Goal: Use online tool/utility: Use online tool/utility

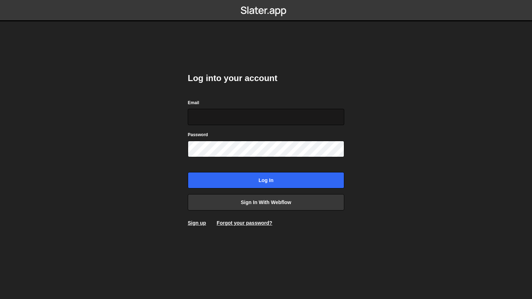
click at [277, 119] on input "Email" at bounding box center [266, 117] width 156 height 16
type input "[PERSON_NAME][EMAIL_ADDRESS][PERSON_NAME][DOMAIN_NAME]"
click at [443, 142] on body "Log into your account Email steve.miller@brewd.agency Password Log in Sign in w…" at bounding box center [266, 149] width 532 height 299
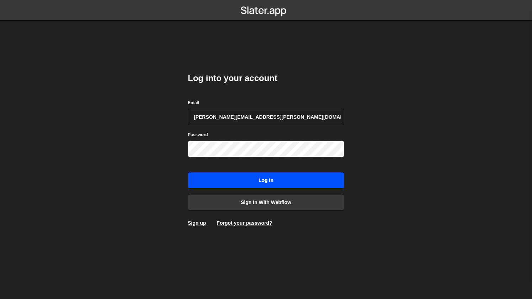
click at [288, 184] on input "Log in" at bounding box center [266, 180] width 156 height 16
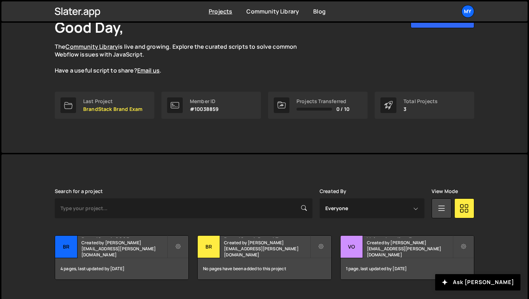
scroll to position [67, 0]
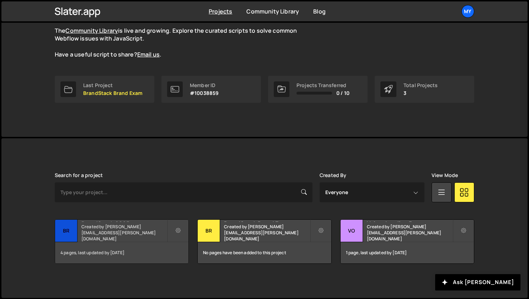
click at [114, 222] on h2 "BrandStack 2025" at bounding box center [124, 221] width 86 height 2
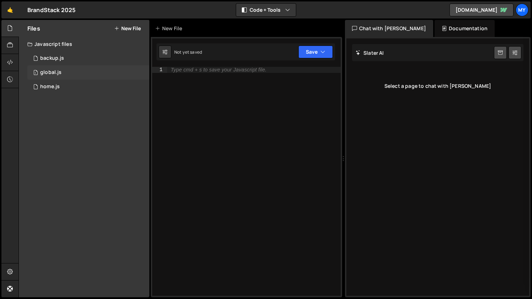
click at [84, 71] on div "1 global.js 0" at bounding box center [88, 72] width 122 height 14
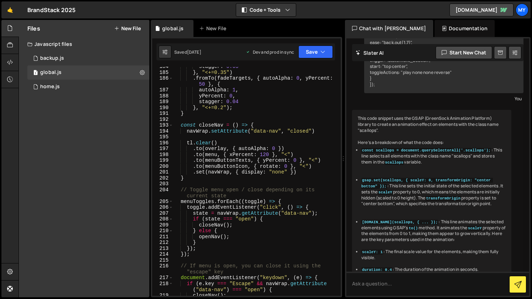
scroll to position [1247, 0]
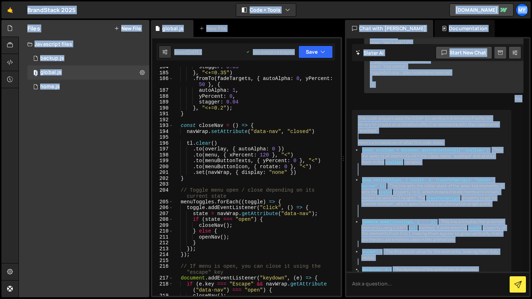
click at [278, 216] on div "stagger : 0.05 } , "<+=0.35" ) . fromTo ( fadeTargets , { autoAlpha : 0 , yPerc…" at bounding box center [255, 184] width 165 height 241
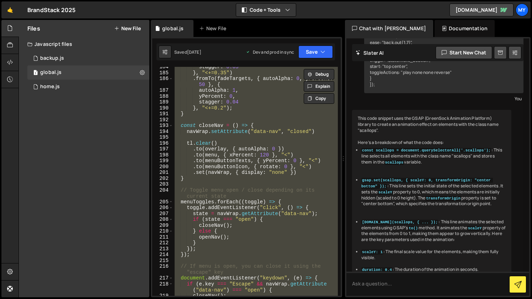
click at [303, 152] on div "stagger : 0.05 } , "<+=0.35" ) . fromTo ( fadeTargets , { autoAlpha : 0 , yPerc…" at bounding box center [255, 181] width 165 height 229
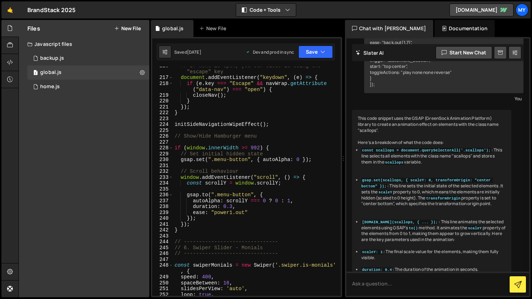
scroll to position [1455, 0]
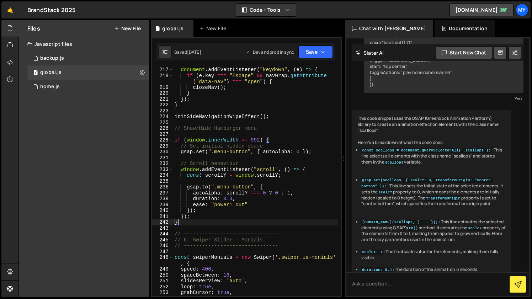
click at [196, 225] on div "// If menu is open, you can close it using the "escape" key document . addEvent…" at bounding box center [255, 178] width 165 height 247
click at [201, 224] on div "// If menu is open, you can close it using the "escape" key document . addEvent…" at bounding box center [255, 178] width 165 height 247
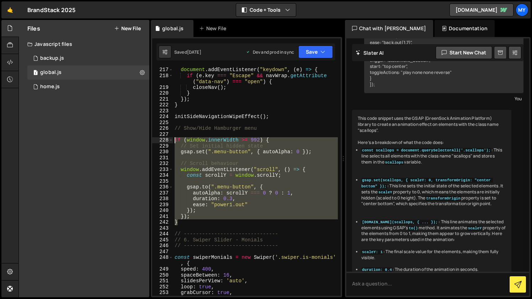
drag, startPoint x: 209, startPoint y: 224, endPoint x: 167, endPoint y: 138, distance: 95.9
click at [167, 138] on div "} 216 217 218 219 220 221 222 223 224 225 226 227 228 229 230 231 232 233 234 2…" at bounding box center [246, 181] width 188 height 229
click at [214, 235] on div "// If menu is open, you can close it using the "escape" key document . addEvent…" at bounding box center [255, 178] width 165 height 247
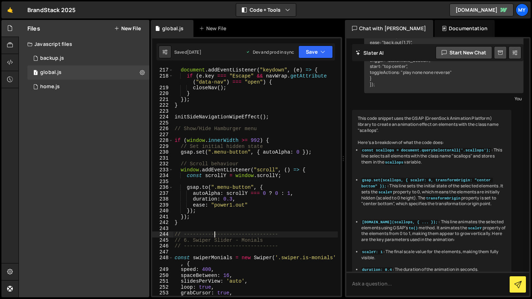
click at [189, 223] on div "// If menu is open, you can close it using the "escape" key document . addEvent…" at bounding box center [255, 178] width 165 height 247
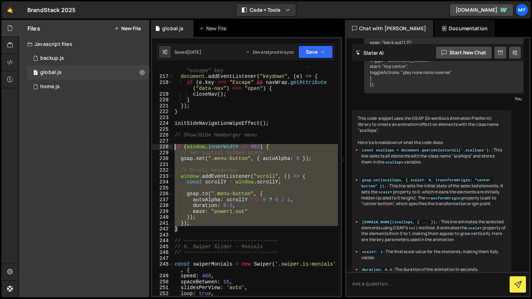
scroll to position [1449, 0]
drag, startPoint x: 191, startPoint y: 223, endPoint x: 161, endPoint y: 144, distance: 84.1
click at [161, 144] on div "} 216 217 218 219 220 221 222 223 224 225 226 227 228 229 230 231 232 233 234 2…" at bounding box center [246, 181] width 188 height 229
paste textarea "// }"
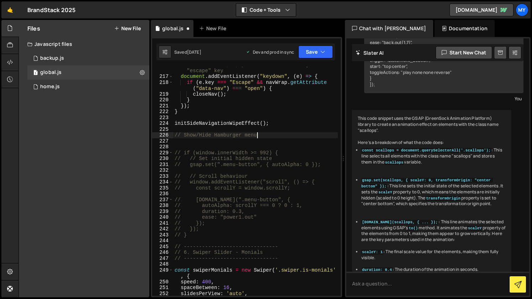
click at [264, 136] on div "// If menu is open, you can close it using the "escape" key document . addEvent…" at bounding box center [255, 185] width 165 height 247
click at [276, 166] on div "// If menu is open, you can close it using the "escape" key document . addEvent…" at bounding box center [255, 185] width 165 height 247
type textarea "// gsap.set(".menu-button", { autoAlpha: 0 });"
click at [309, 50] on button "Save" at bounding box center [315, 52] width 34 height 13
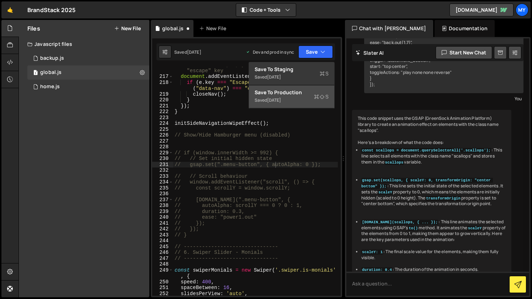
click at [290, 95] on div "Save to Production S" at bounding box center [292, 92] width 74 height 7
